Goal: Task Accomplishment & Management: Manage account settings

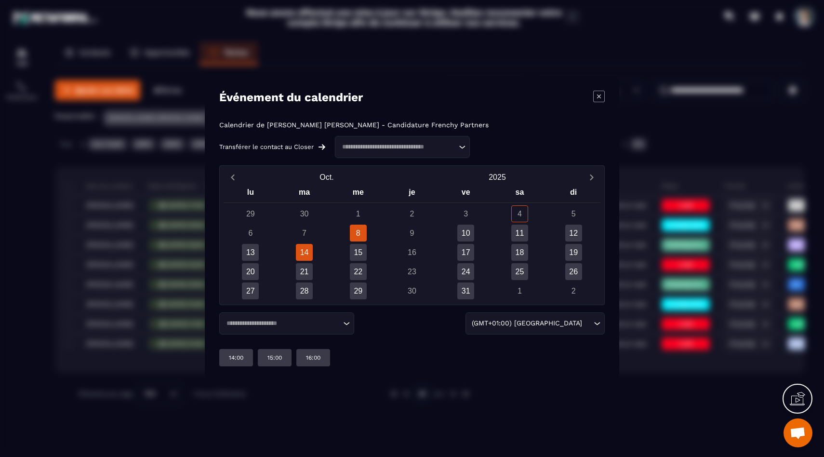
click at [306, 254] on div "14" at bounding box center [304, 252] width 17 height 17
click at [373, 254] on div "15" at bounding box center [358, 252] width 54 height 17
click at [361, 254] on div "15" at bounding box center [358, 252] width 17 height 17
click at [232, 358] on p "14:00" at bounding box center [236, 358] width 14 height 8
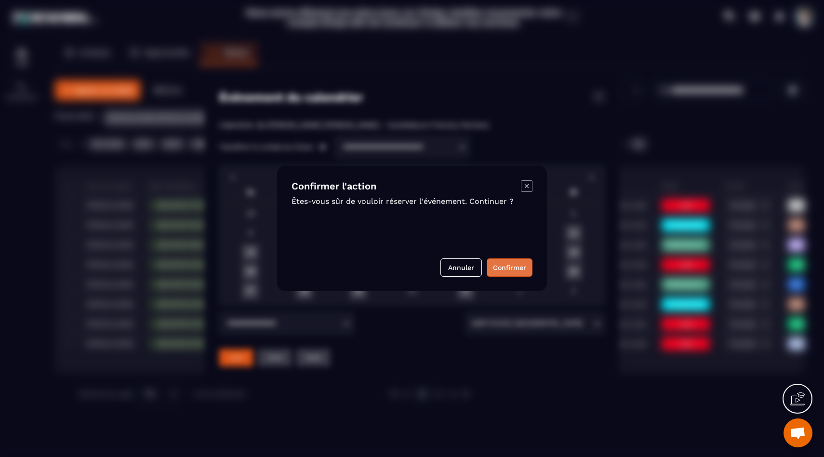
click at [509, 262] on button "Confirmer" at bounding box center [510, 267] width 46 height 18
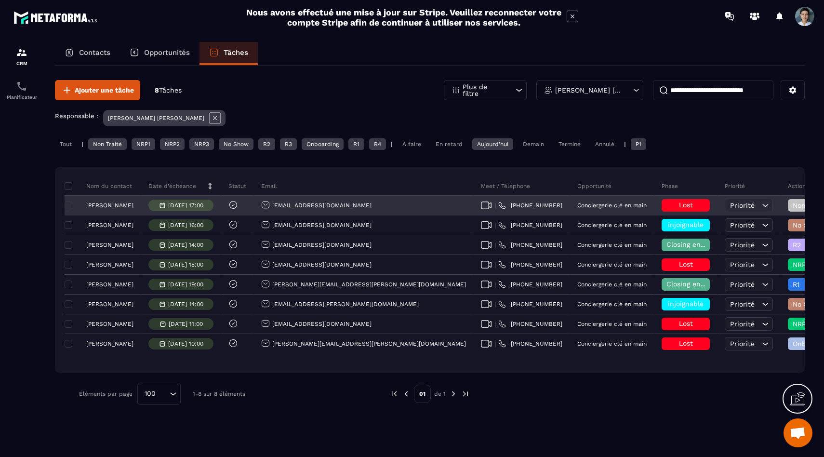
click at [679, 206] on span "Lost" at bounding box center [686, 205] width 14 height 8
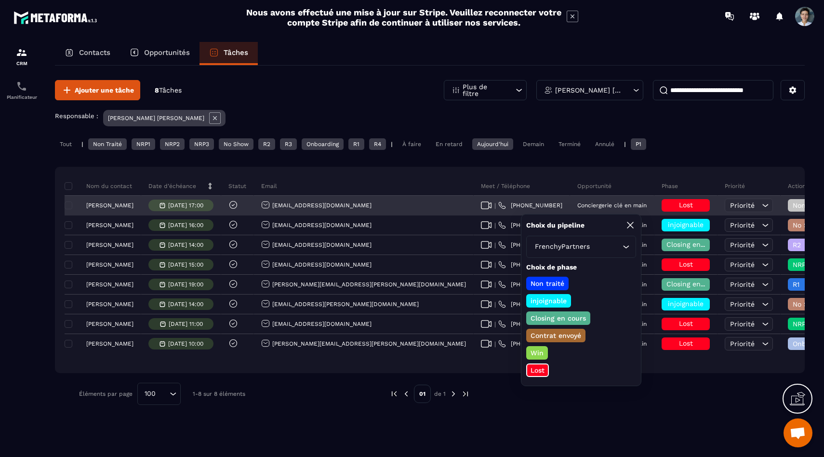
click at [788, 209] on div "Non Traité" at bounding box center [817, 205] width 58 height 13
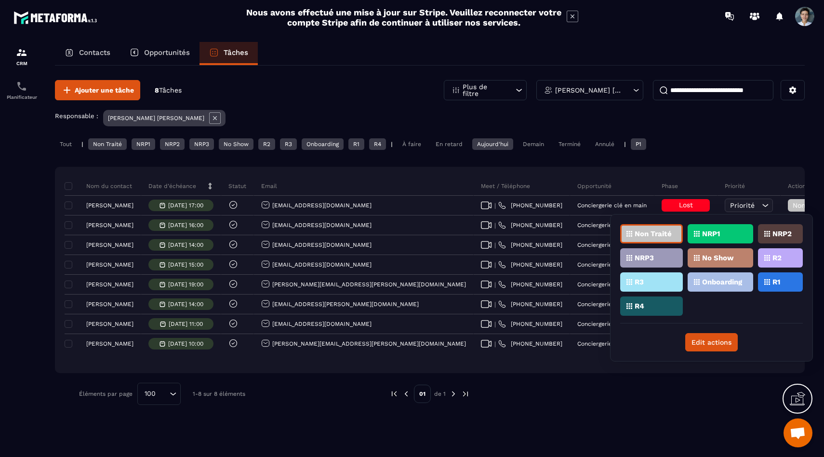
click at [446, 428] on div "Ajouter une tâche 8 Tâches Plus de filtre [PERSON_NAME] [PERSON_NAME] Responsab…" at bounding box center [430, 261] width 750 height 390
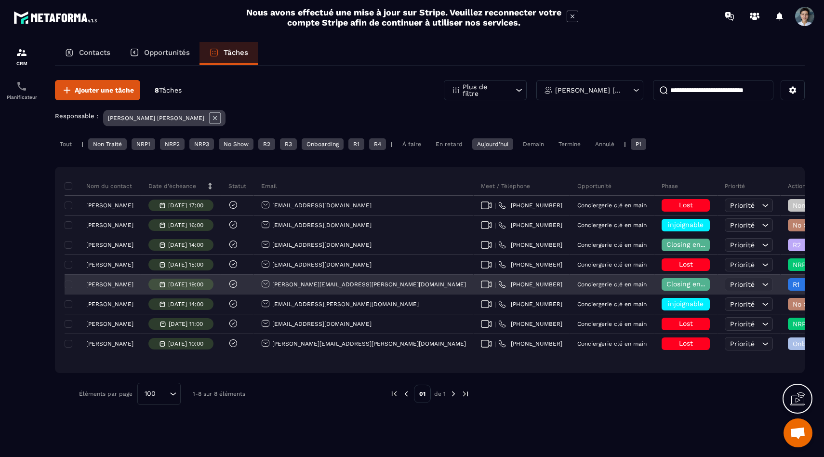
click at [113, 286] on p "[PERSON_NAME]" at bounding box center [109, 284] width 47 height 7
